Goal: Information Seeking & Learning: Learn about a topic

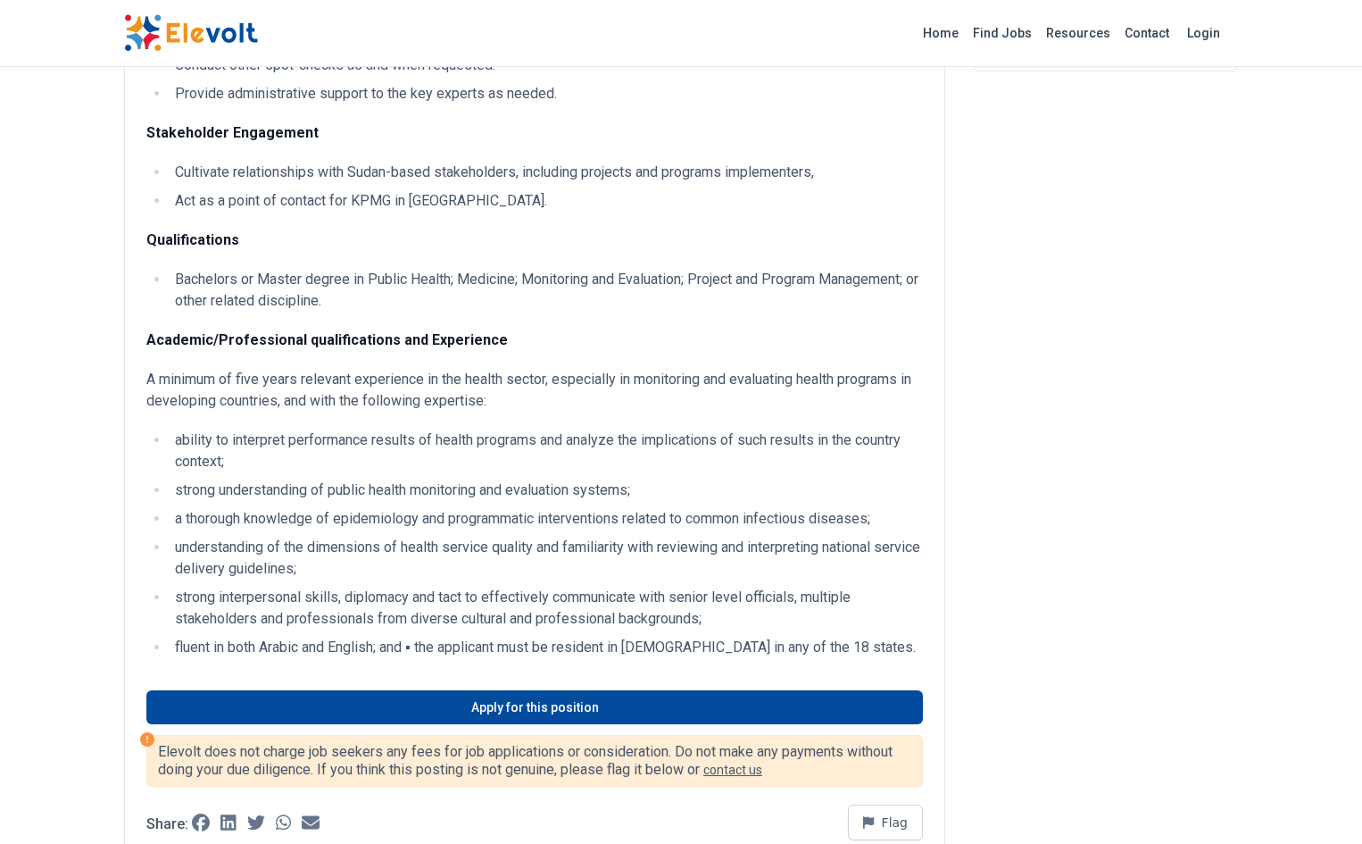
scroll to position [250, 0]
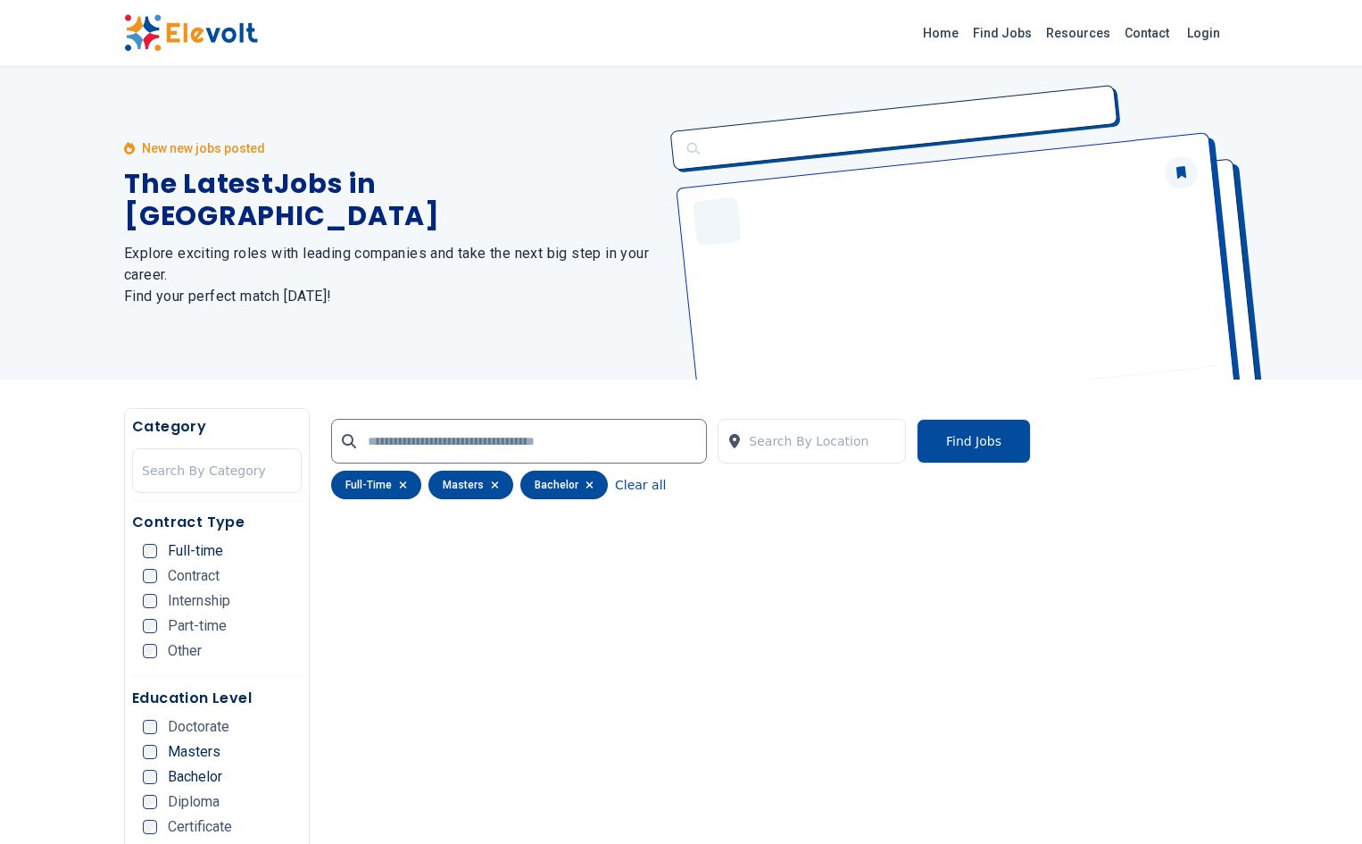
click at [222, 349] on div "New new jobs posted The Latest Jobs in [GEOGRAPHIC_DATA] Explore exciting roles…" at bounding box center [392, 223] width 536 height 312
click at [168, 548] on span "Full-time" at bounding box center [195, 551] width 55 height 14
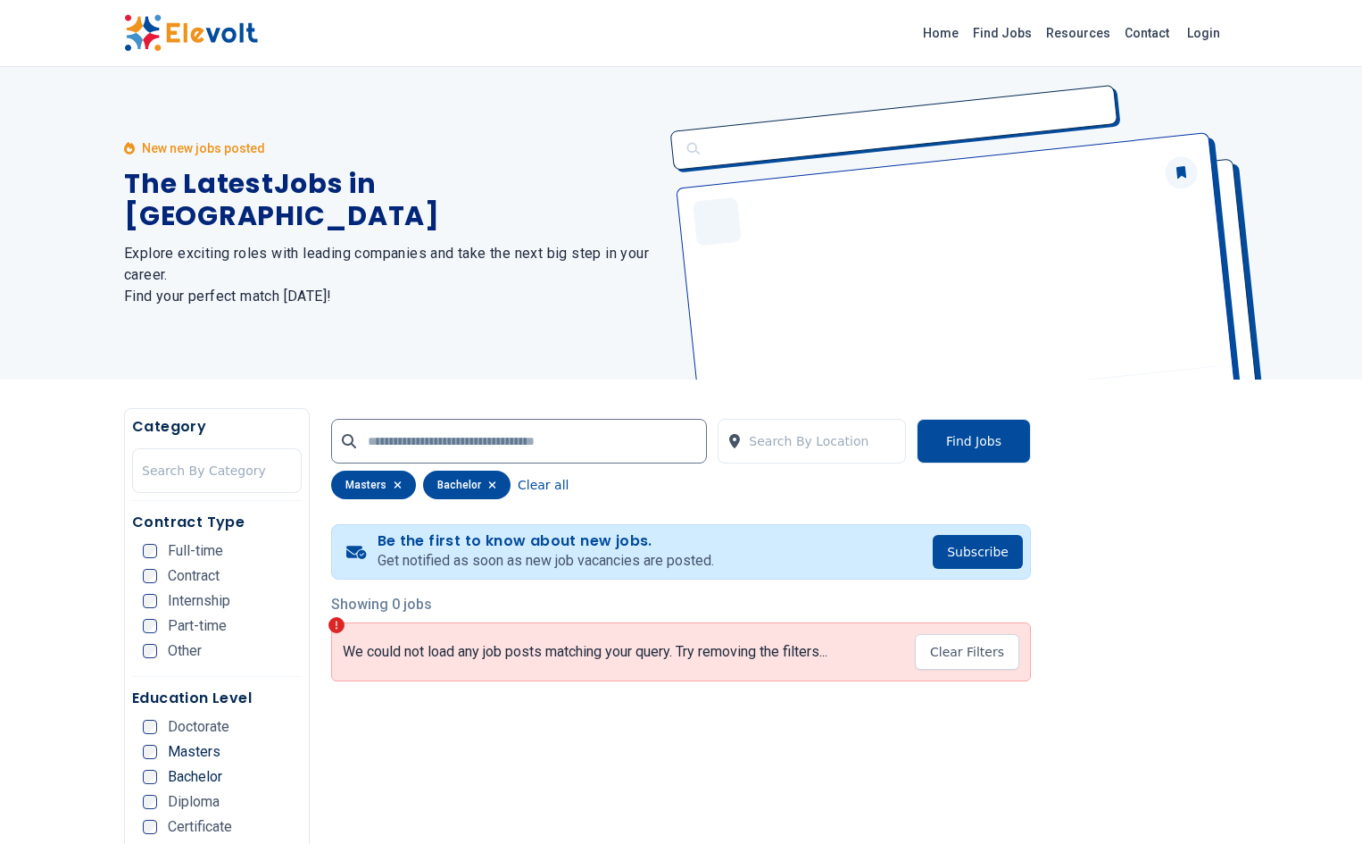
click at [143, 752] on div "Masters" at bounding box center [182, 751] width 78 height 14
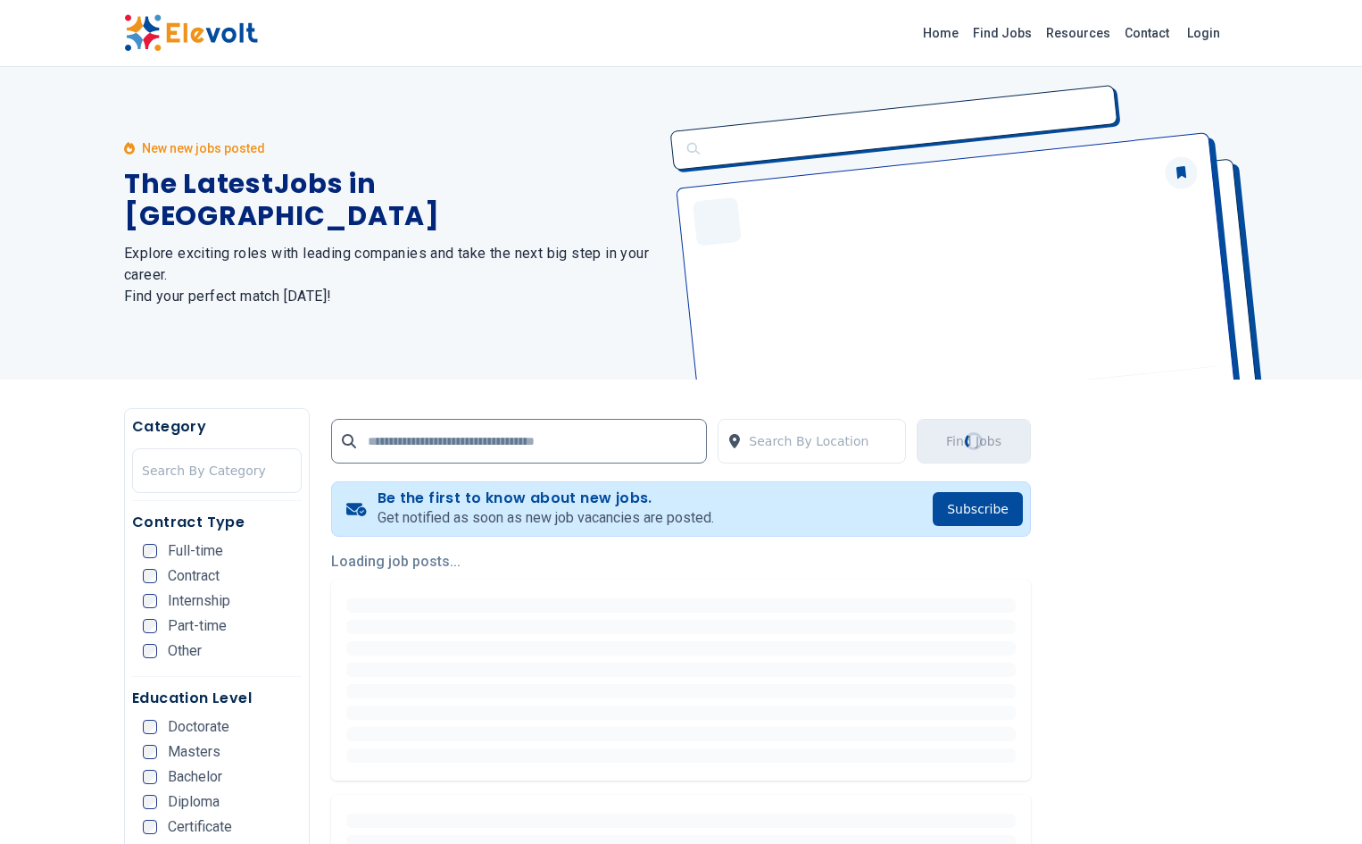
click at [132, 542] on div "Contract Type Full-time Contract Internship Part-time Other" at bounding box center [217, 593] width 170 height 165
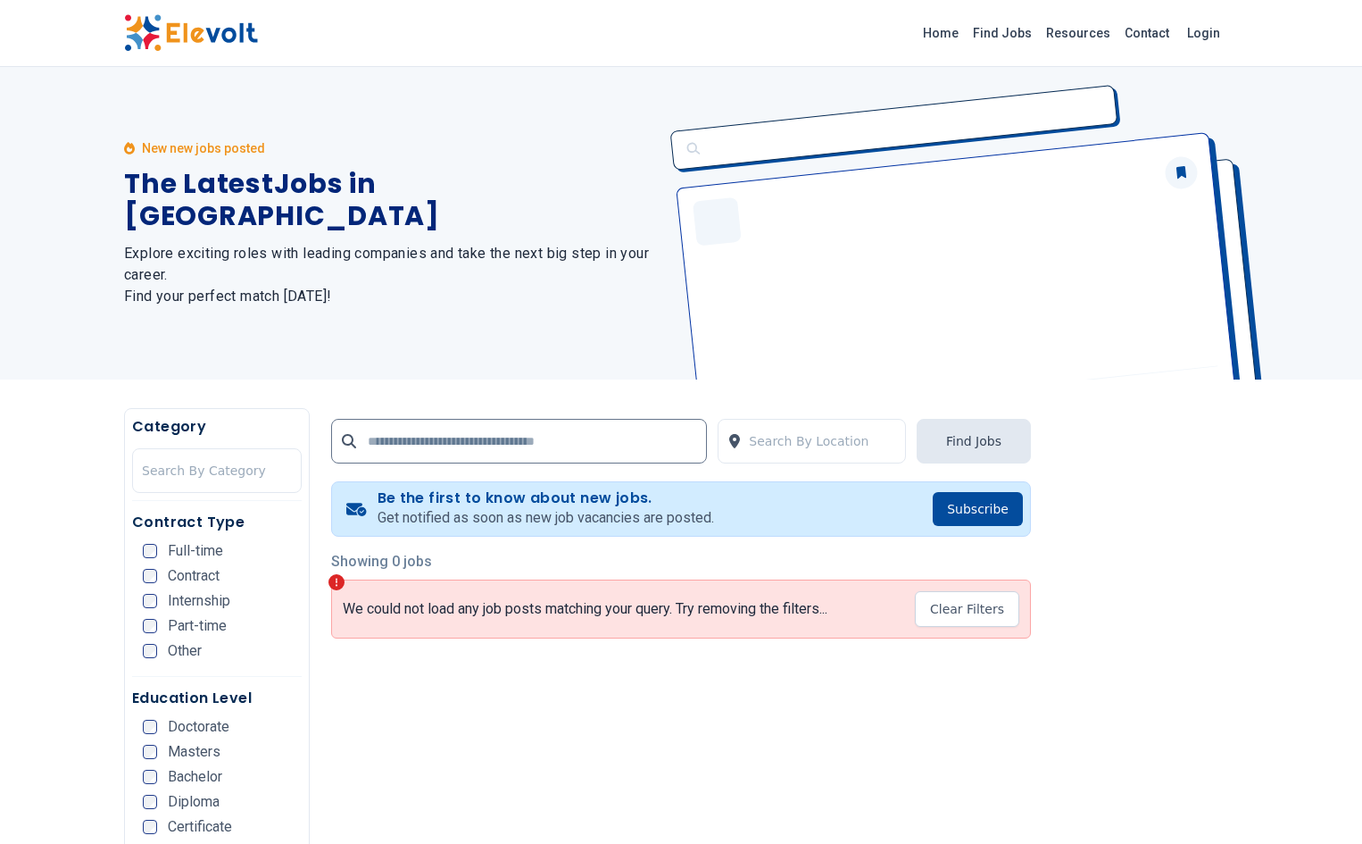
click at [132, 542] on div "Contract Type Full-time Contract Internship Part-time Other" at bounding box center [217, 593] width 170 height 165
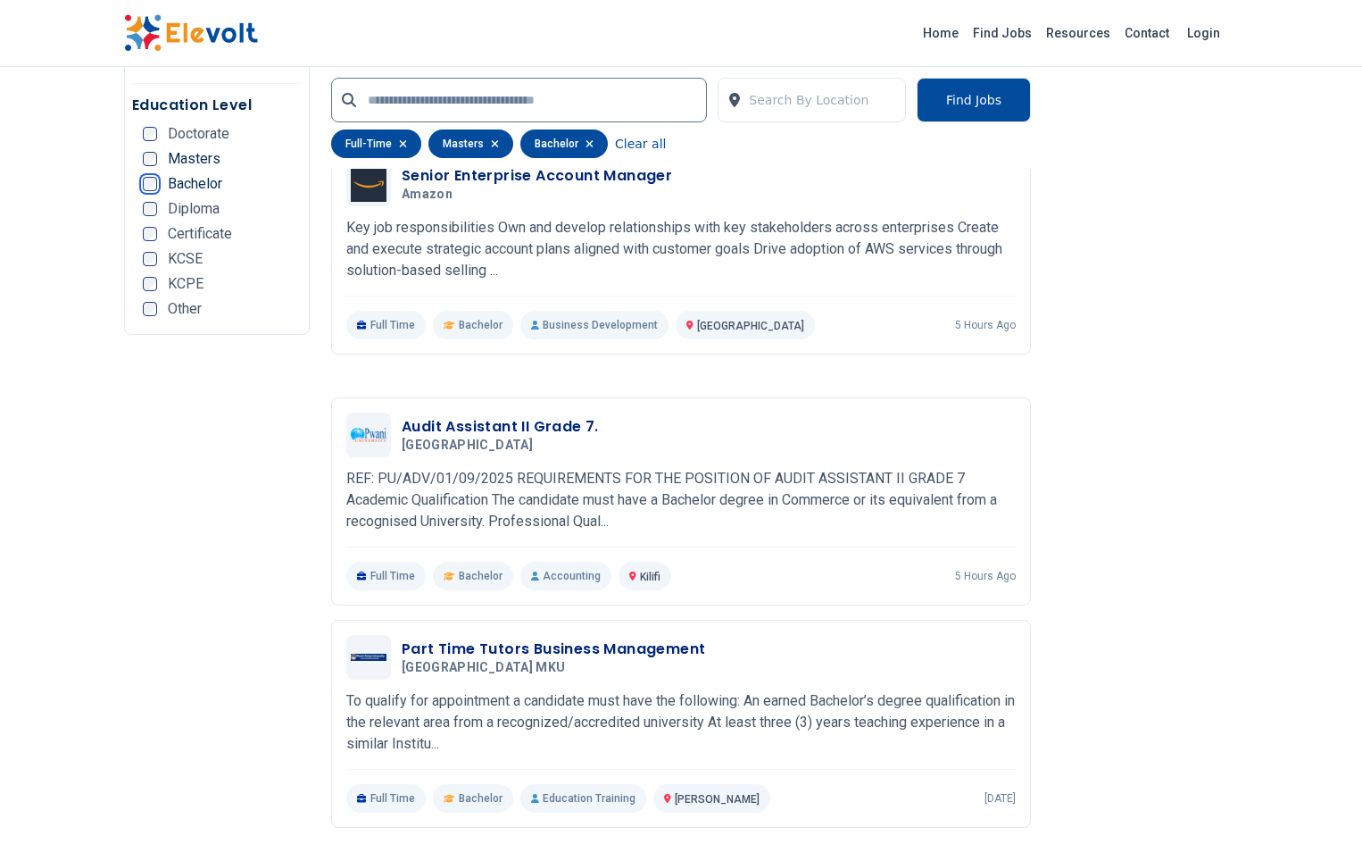
scroll to position [3267, 0]
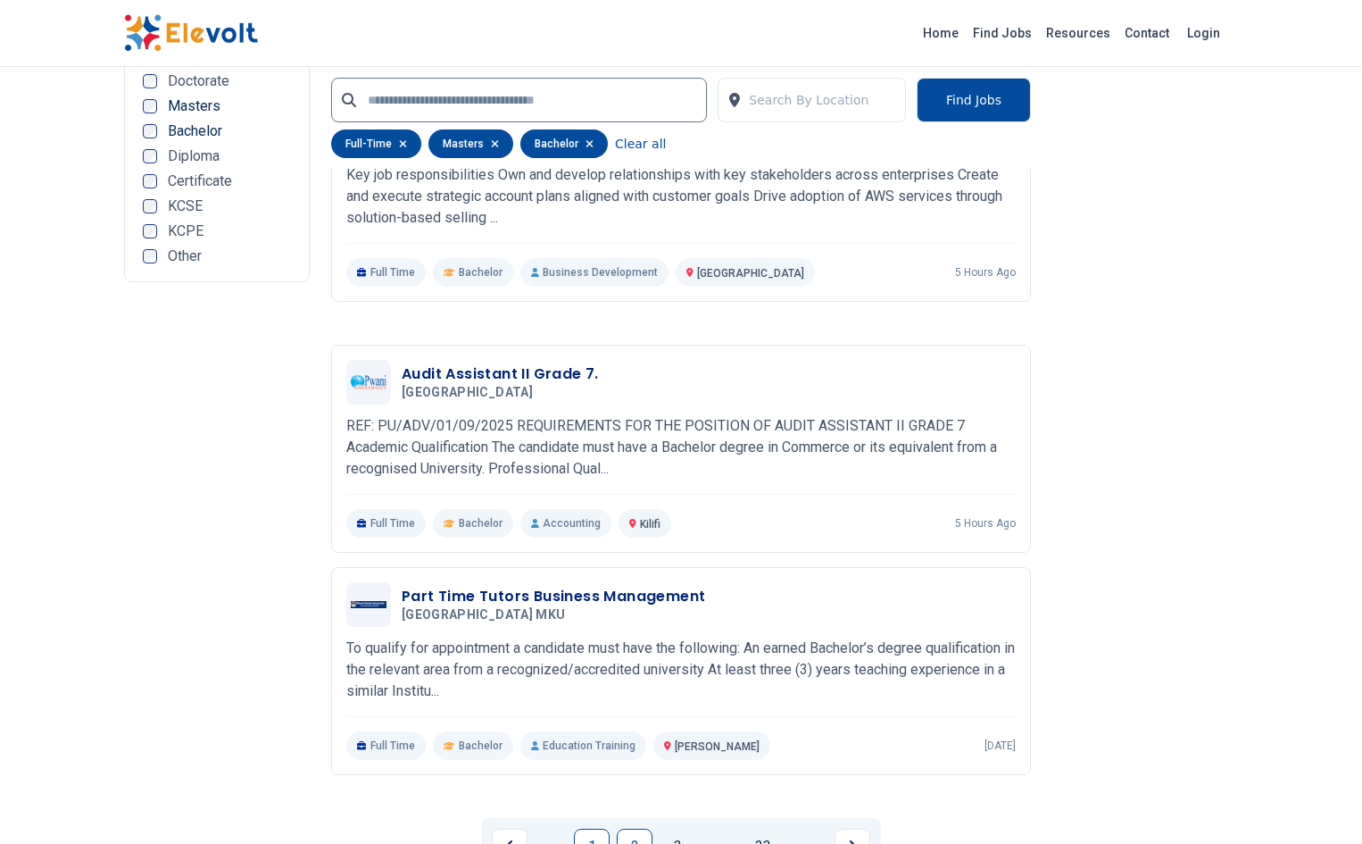
click at [640, 828] on link "2" at bounding box center [635, 846] width 36 height 36
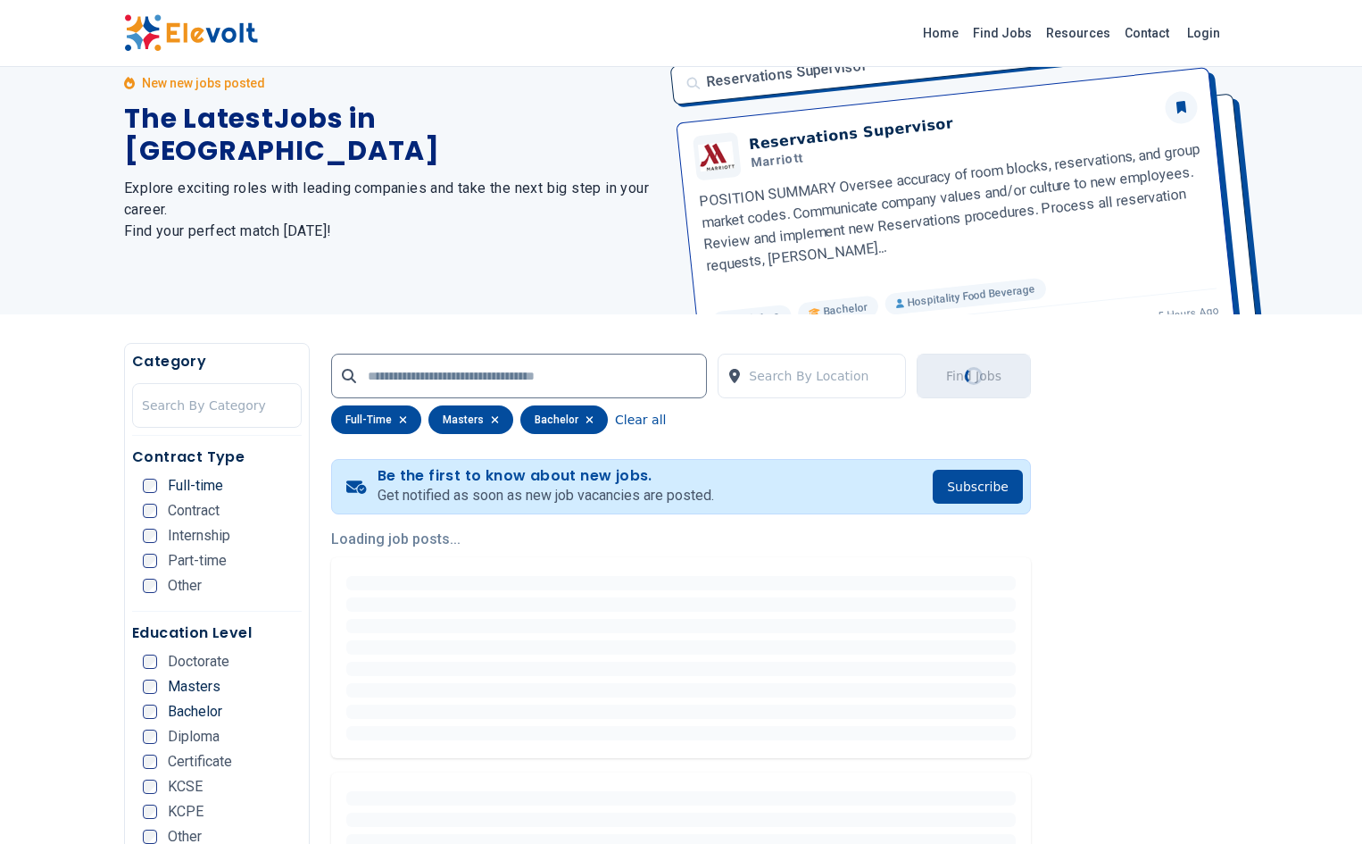
scroll to position [0, 0]
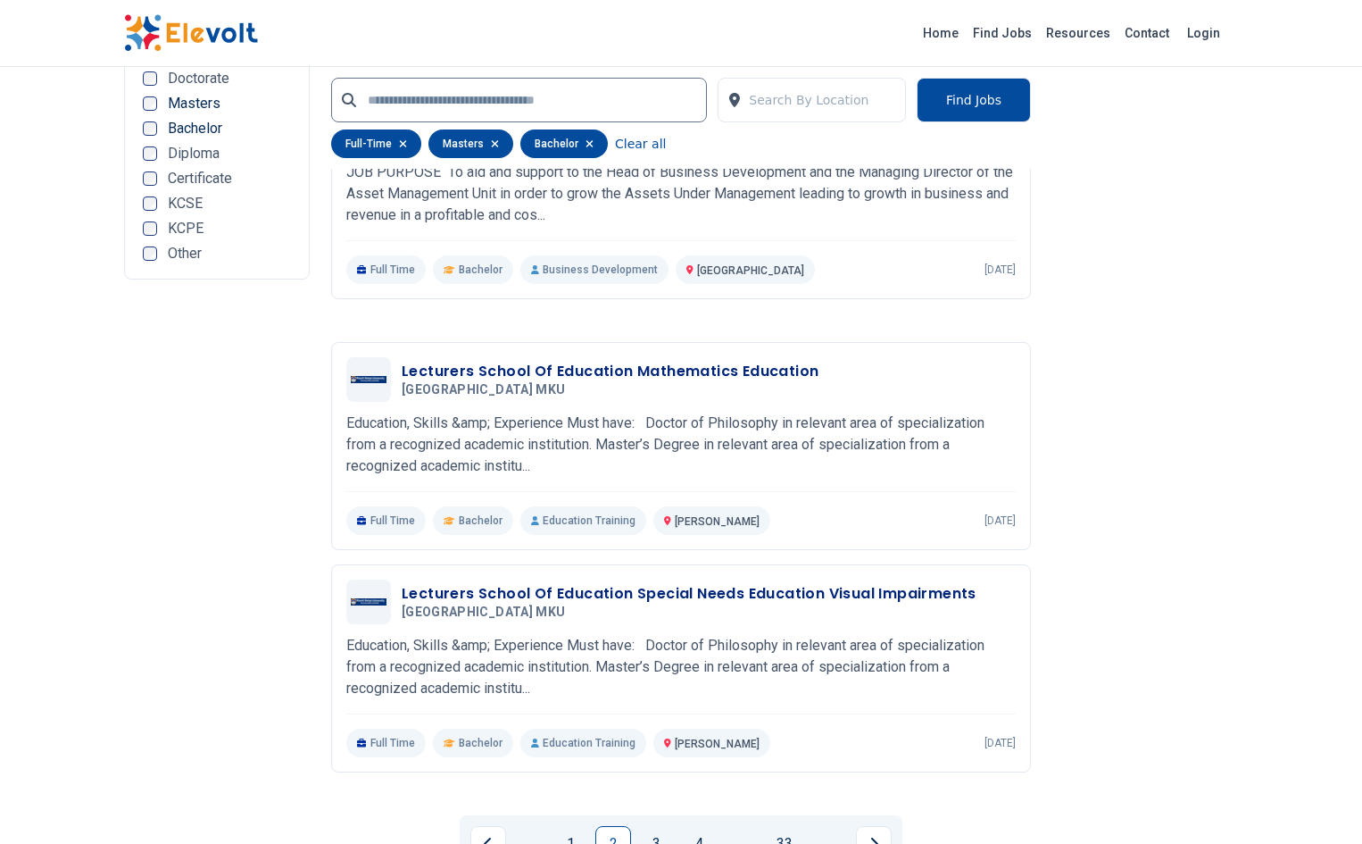
scroll to position [3274, 0]
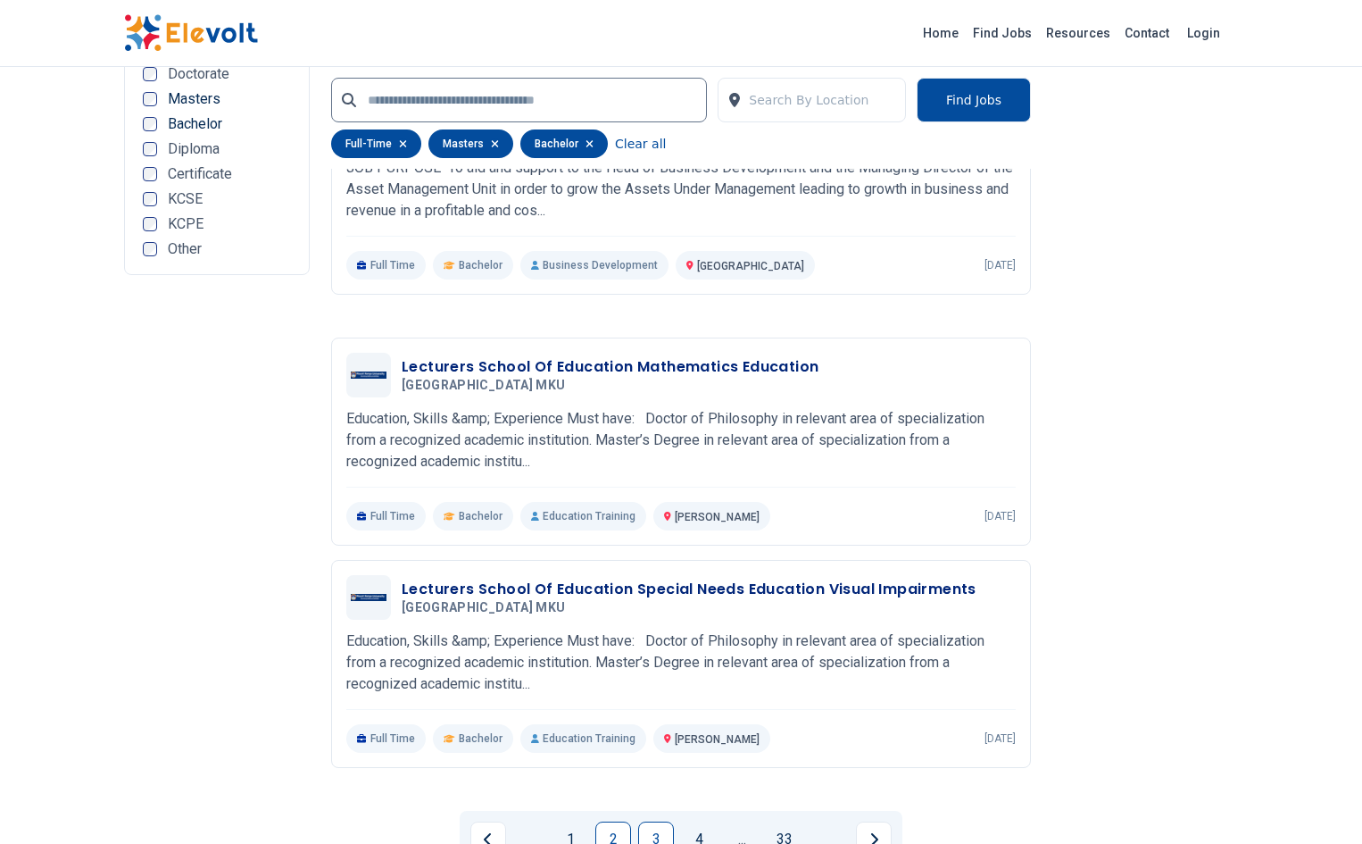
click at [652, 821] on link "3" at bounding box center [656, 839] width 36 height 36
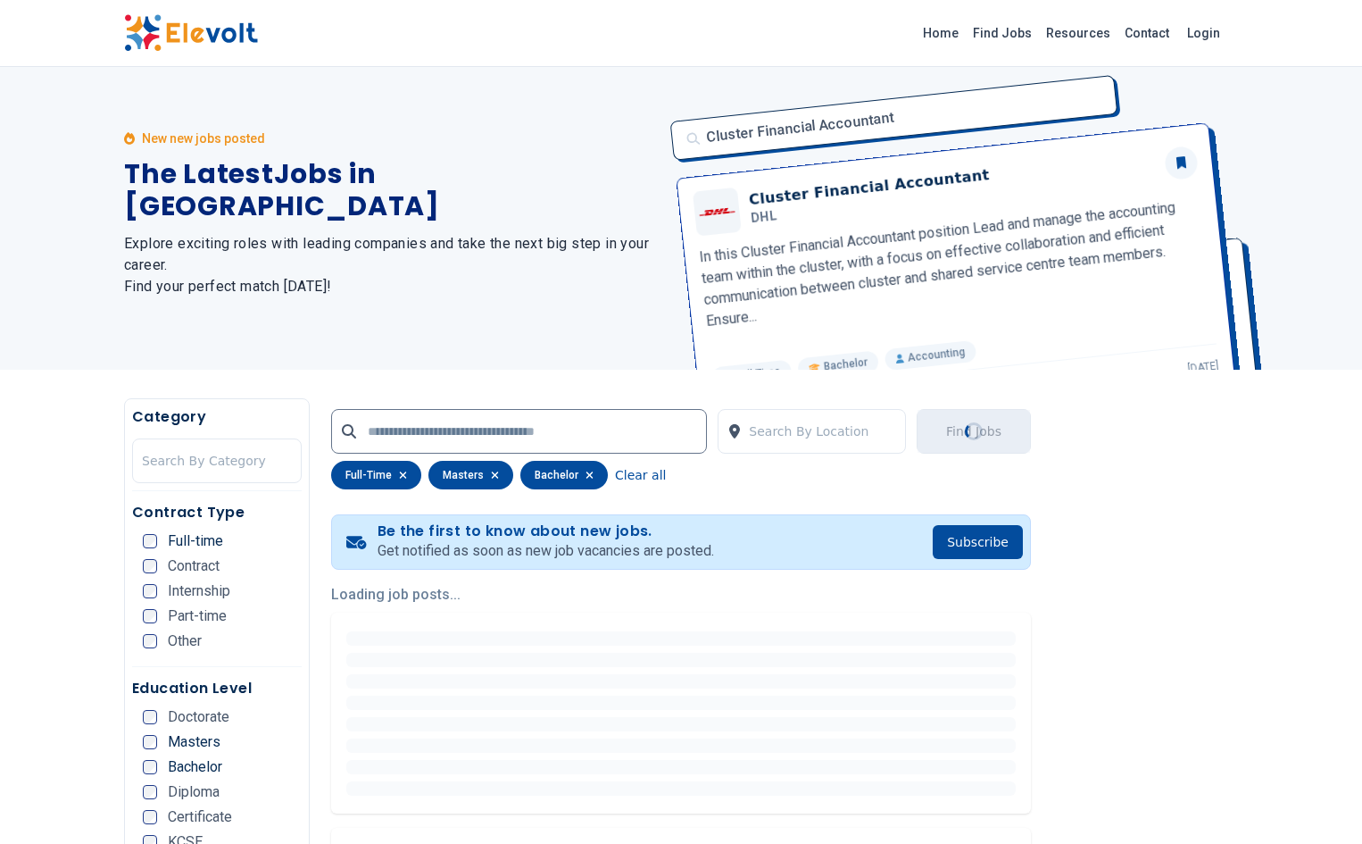
scroll to position [0, 0]
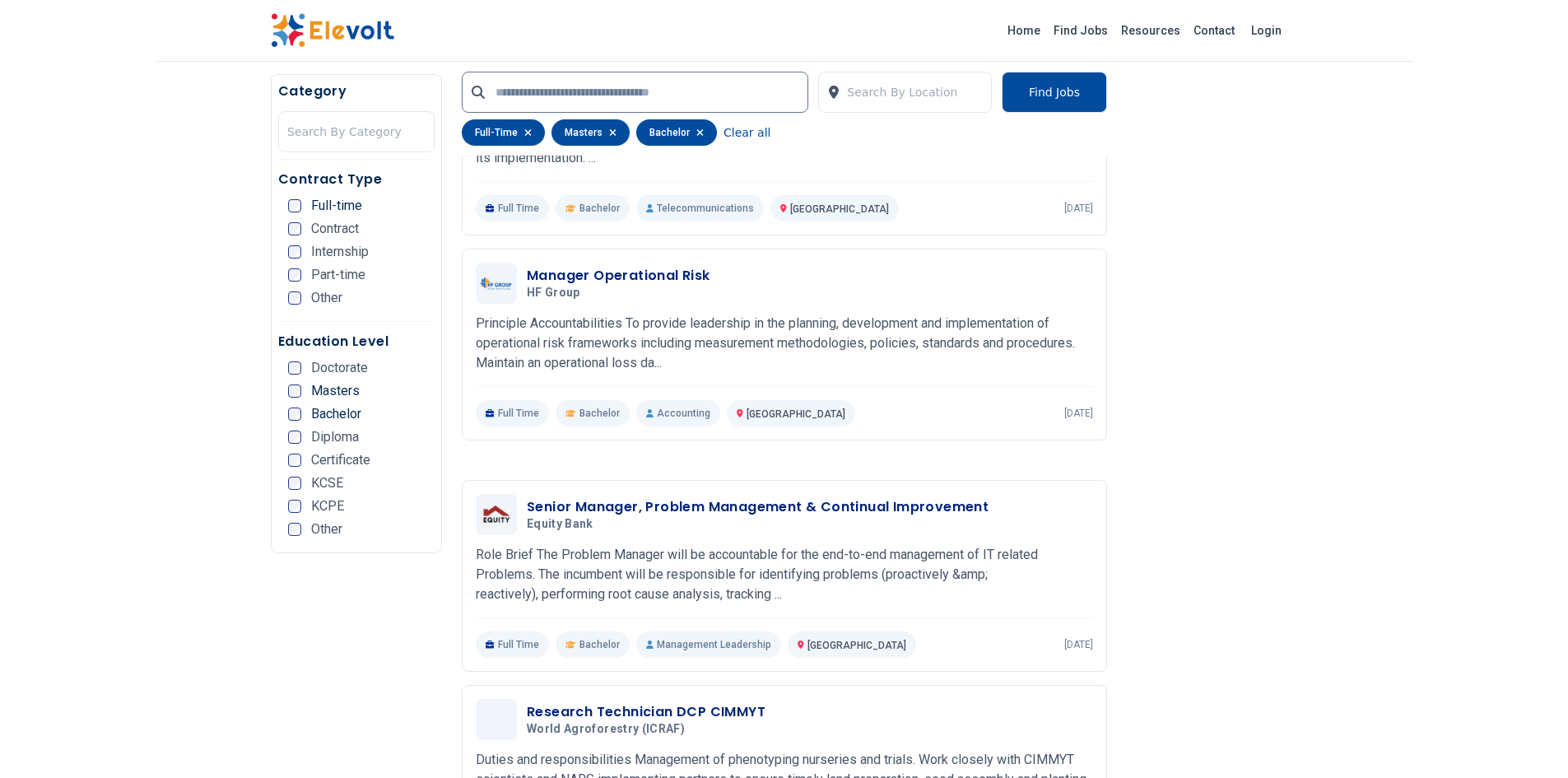
scroll to position [1998, 0]
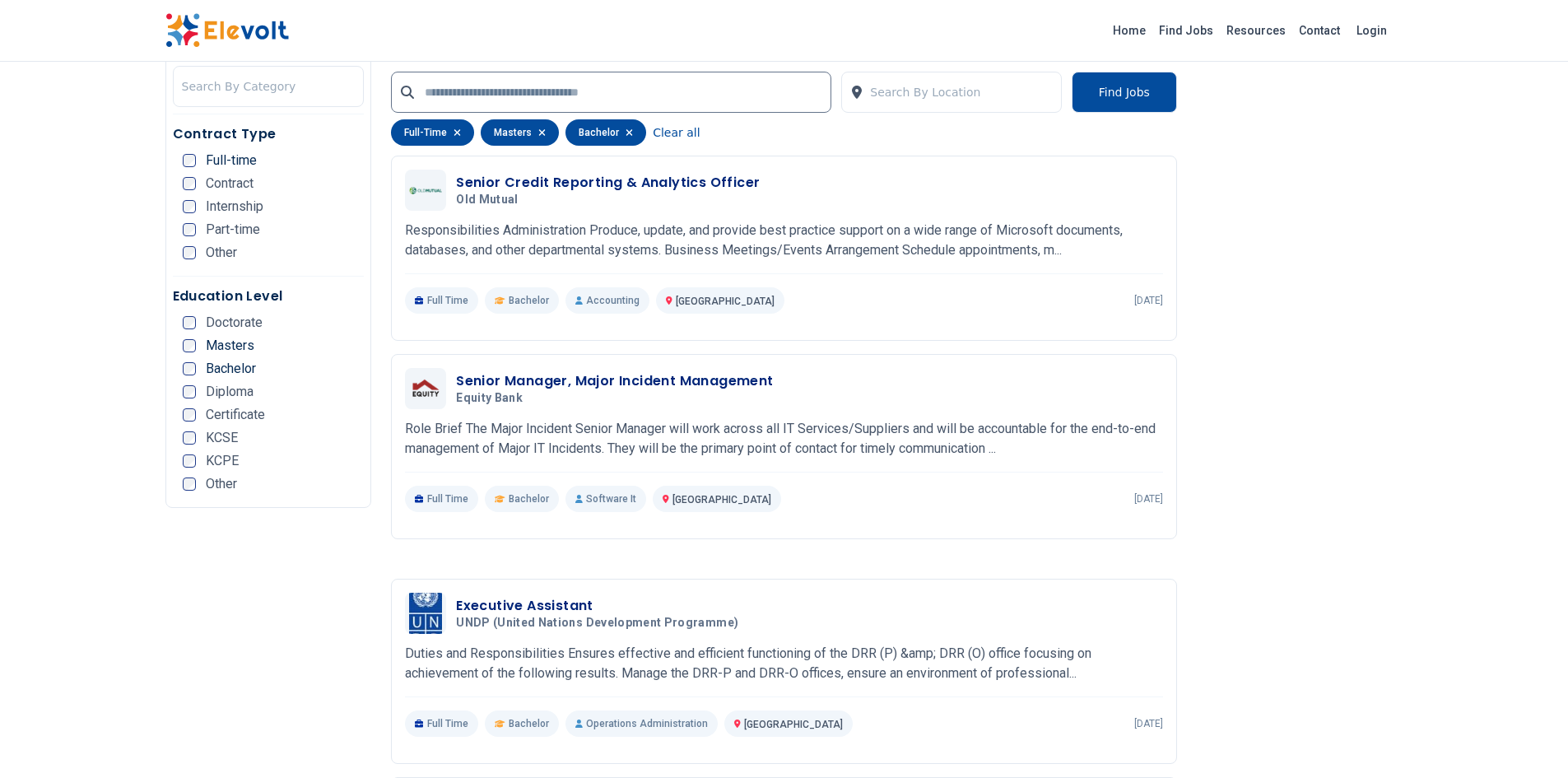
scroll to position [2652, 0]
